Goal: Transaction & Acquisition: Download file/media

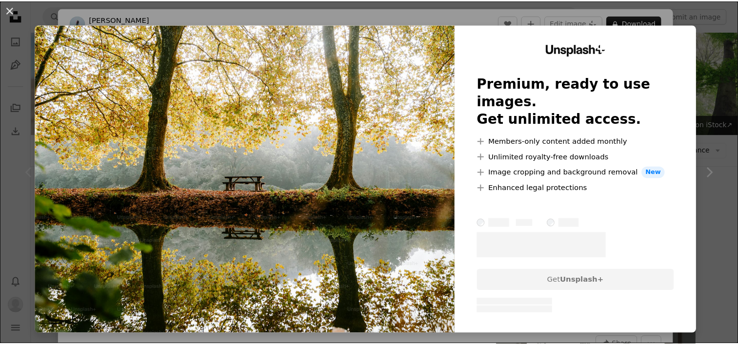
scroll to position [146, 0]
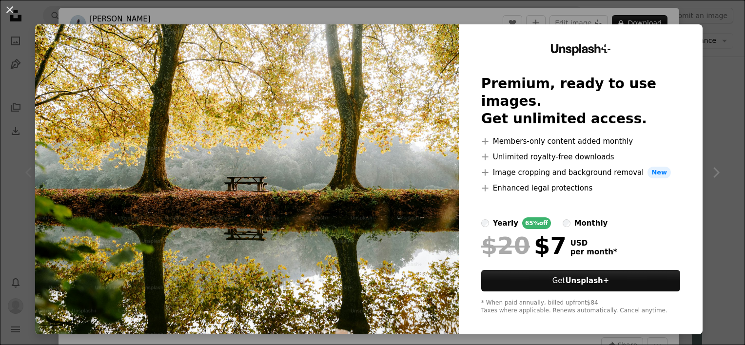
click at [142, 20] on div "An X shape Unsplash+ Premium, ready to use images. Get unlimited access. A plus…" at bounding box center [372, 172] width 745 height 345
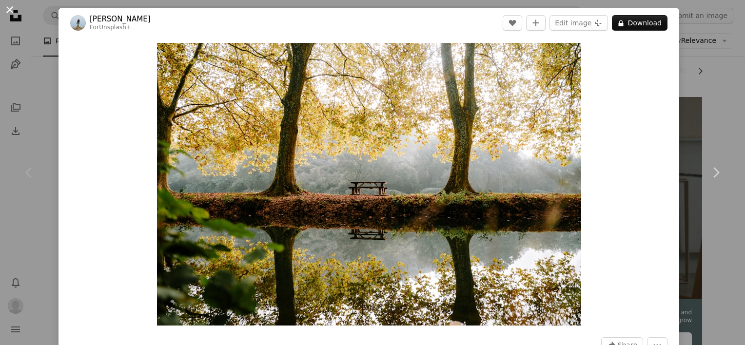
click at [12, 10] on button "An X shape" at bounding box center [10, 10] width 12 height 12
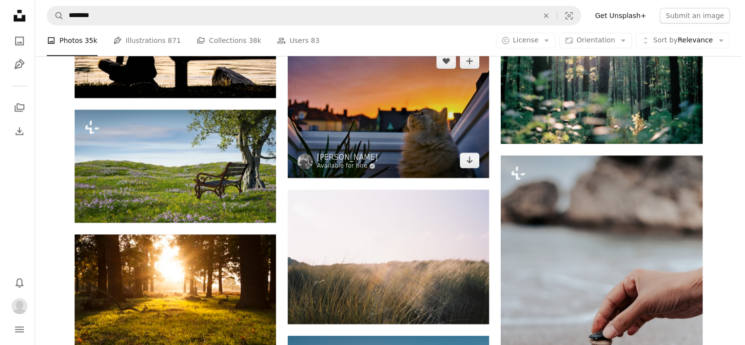
scroll to position [878, 0]
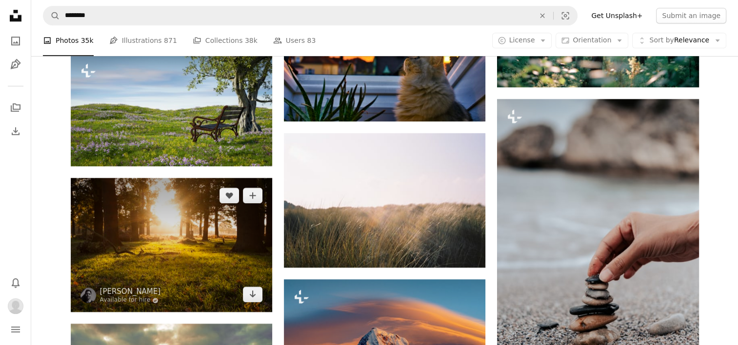
click at [175, 229] on img at bounding box center [171, 245] width 201 height 134
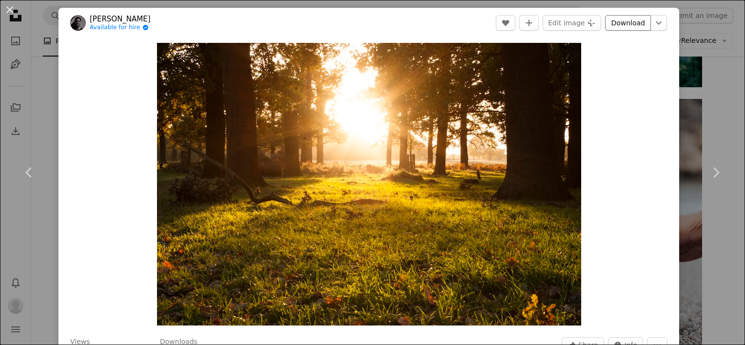
click at [628, 27] on link "Download" at bounding box center [628, 23] width 46 height 16
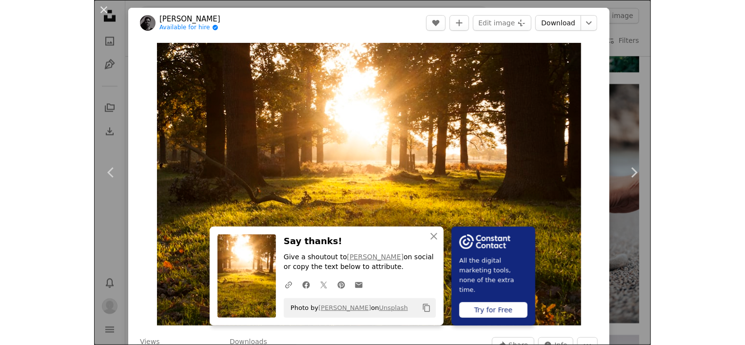
scroll to position [878, 0]
